Goal: Task Accomplishment & Management: Complete application form

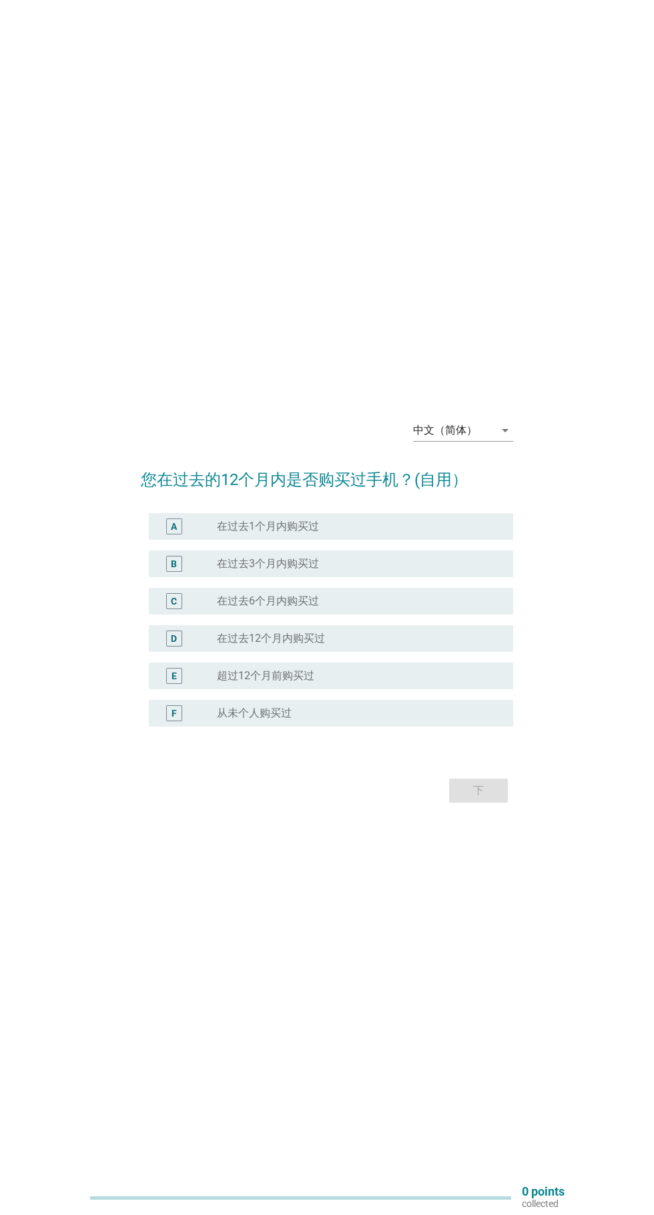
click at [506, 441] on div "中文（简体） arrow_drop_down" at bounding box center [463, 430] width 100 height 21
click at [480, 525] on div "Bahasa Melayu" at bounding box center [463, 524] width 79 height 16
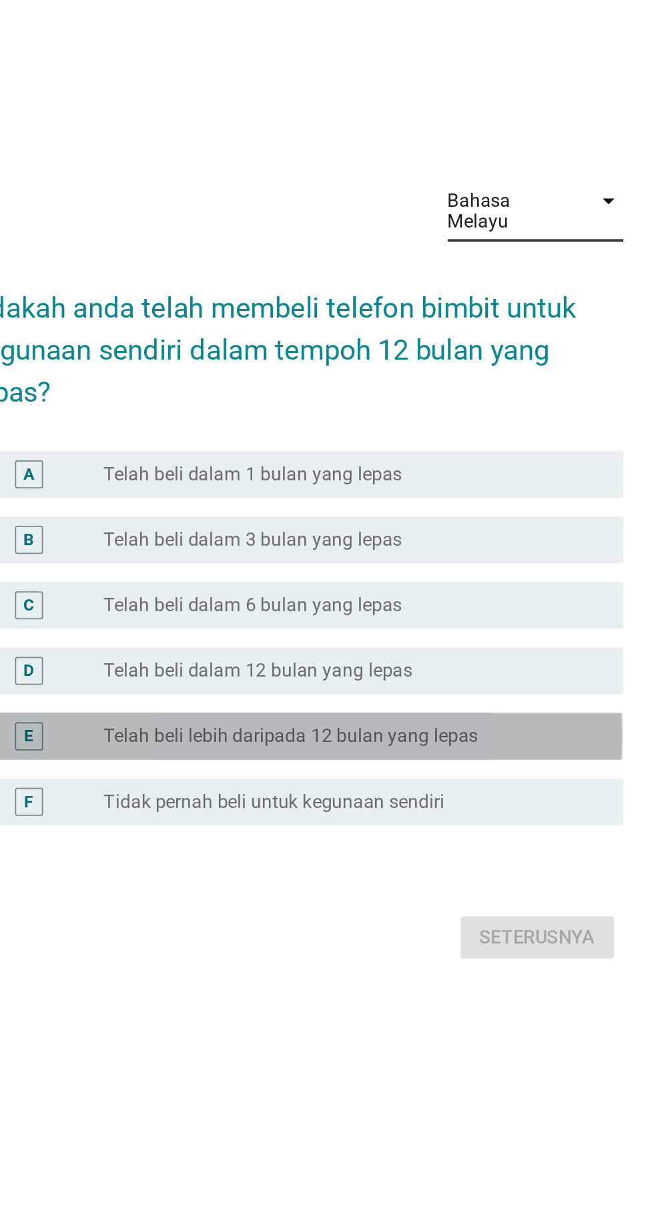
click at [425, 712] on label "Telah beli lebih daripada 12 bulan yang lepas" at bounding box center [323, 705] width 213 height 13
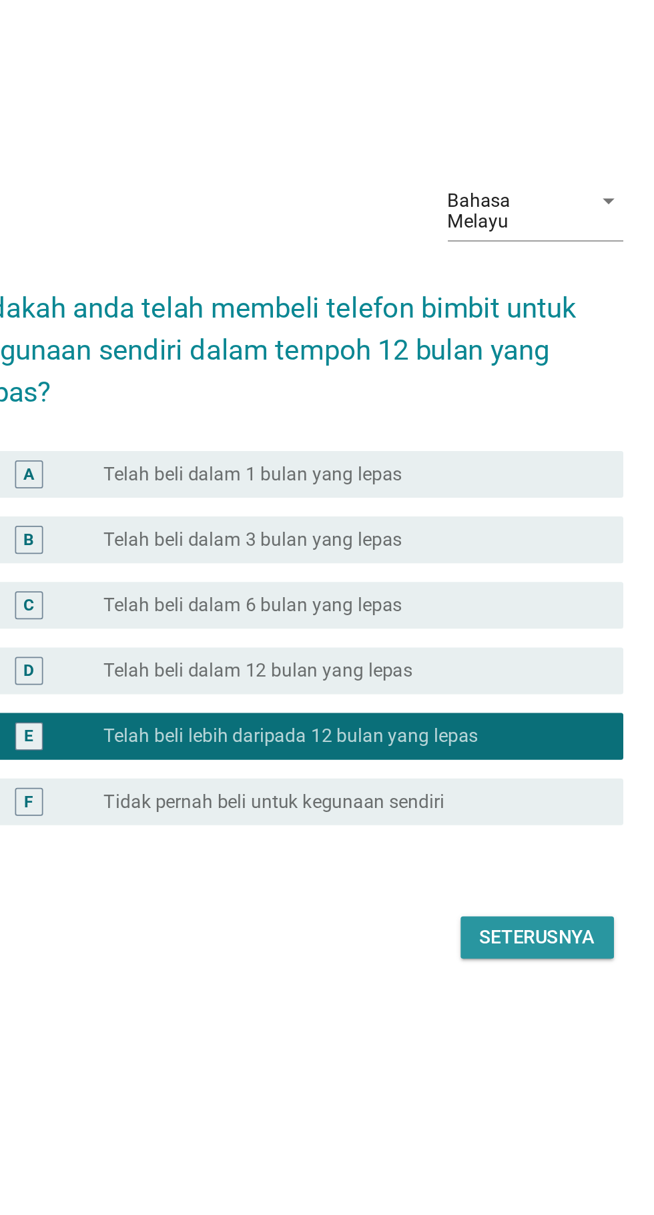
click at [472, 828] on div "Seterusnya" at bounding box center [464, 820] width 66 height 16
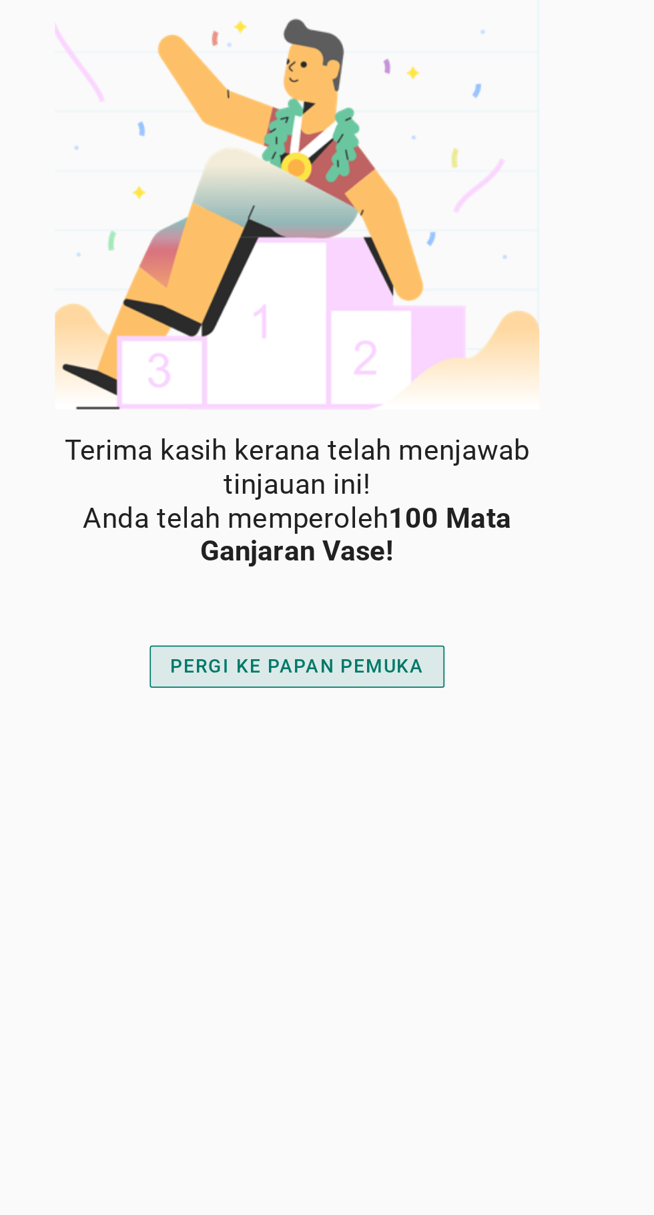
click at [360, 382] on div "PERGI KE PAPAN PEMUKA" at bounding box center [326, 380] width 145 height 16
